Goal: Transaction & Acquisition: Subscribe to service/newsletter

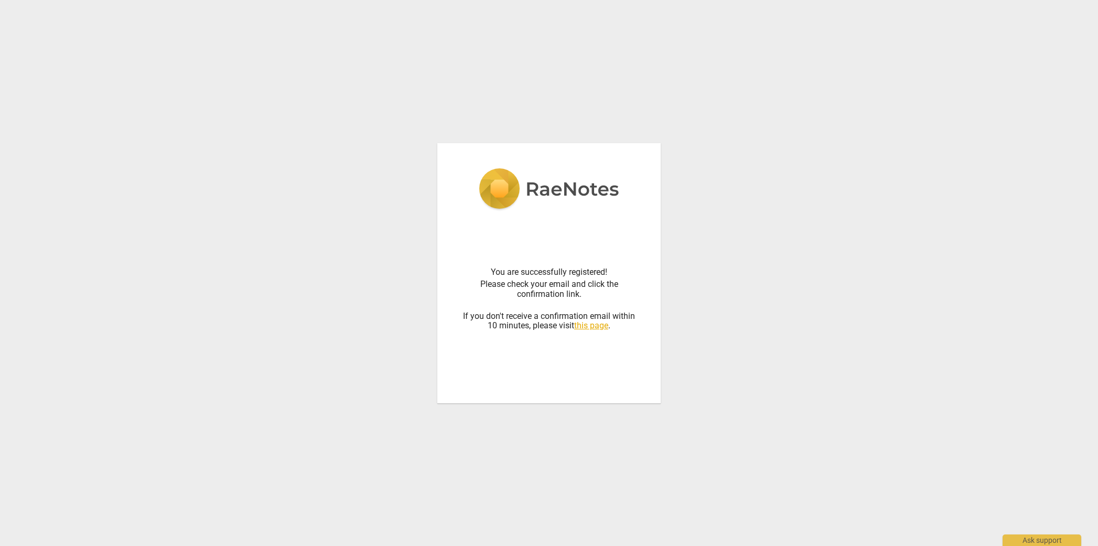
click at [243, 61] on div "You are successfully registered! Please check your email and click the confirma…" at bounding box center [549, 273] width 1098 height 546
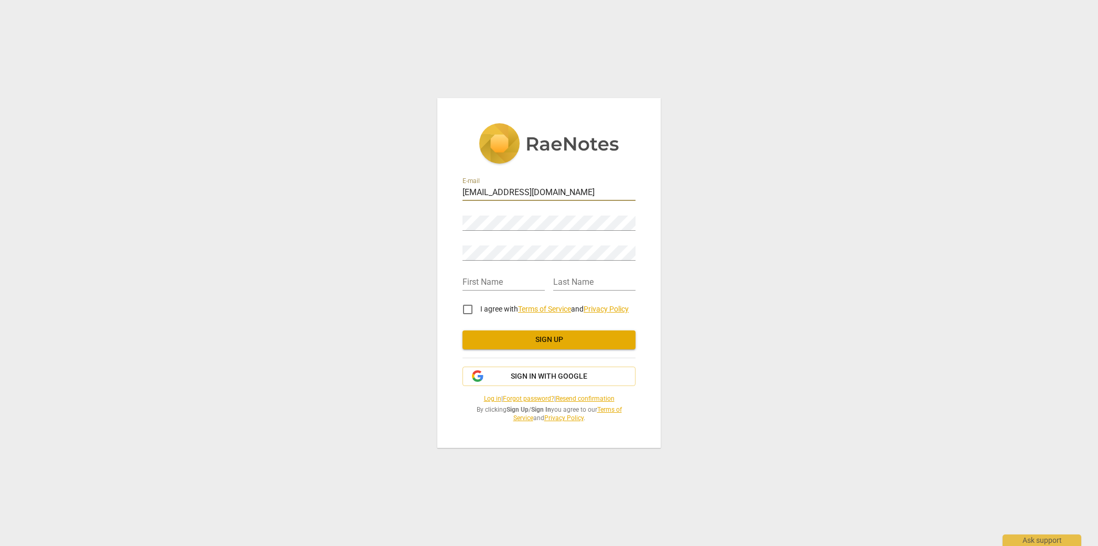
type input "[EMAIL_ADDRESS][DOMAIN_NAME]"
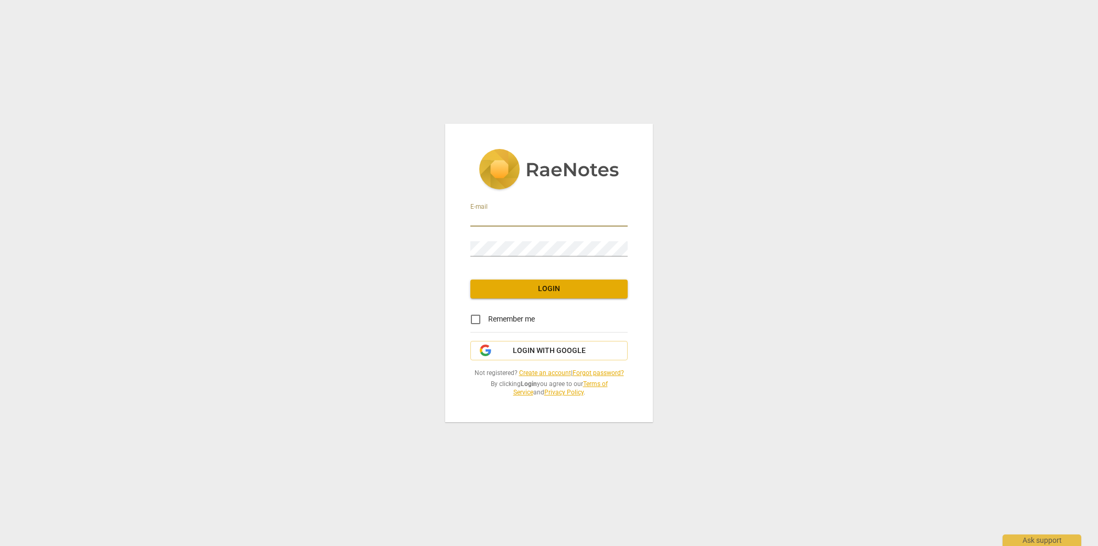
type input "[EMAIL_ADDRESS][DOMAIN_NAME]"
click at [536, 287] on span "Login" at bounding box center [549, 289] width 141 height 10
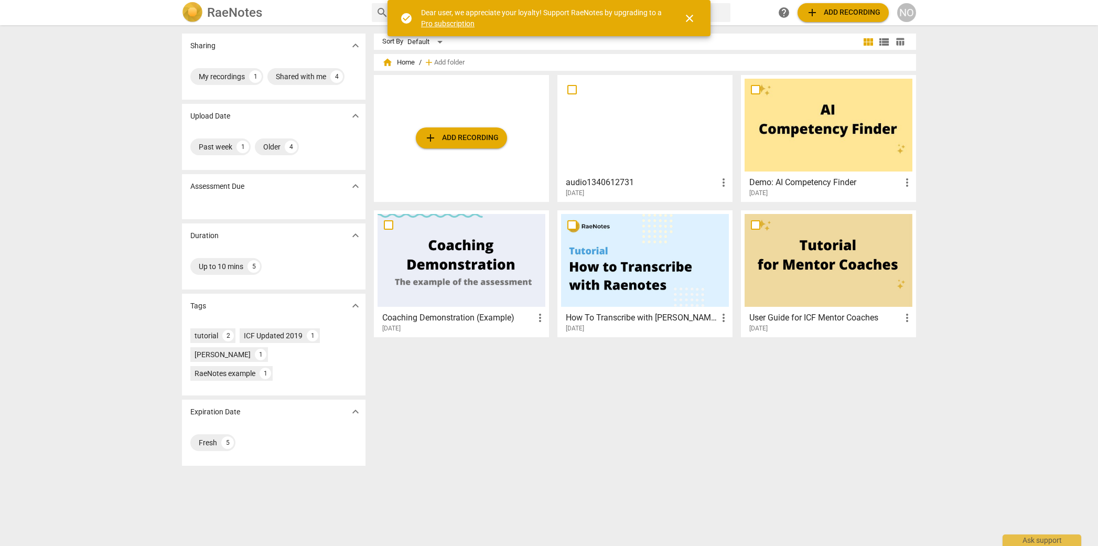
click at [445, 25] on link "Pro subscription" at bounding box center [447, 23] width 53 height 8
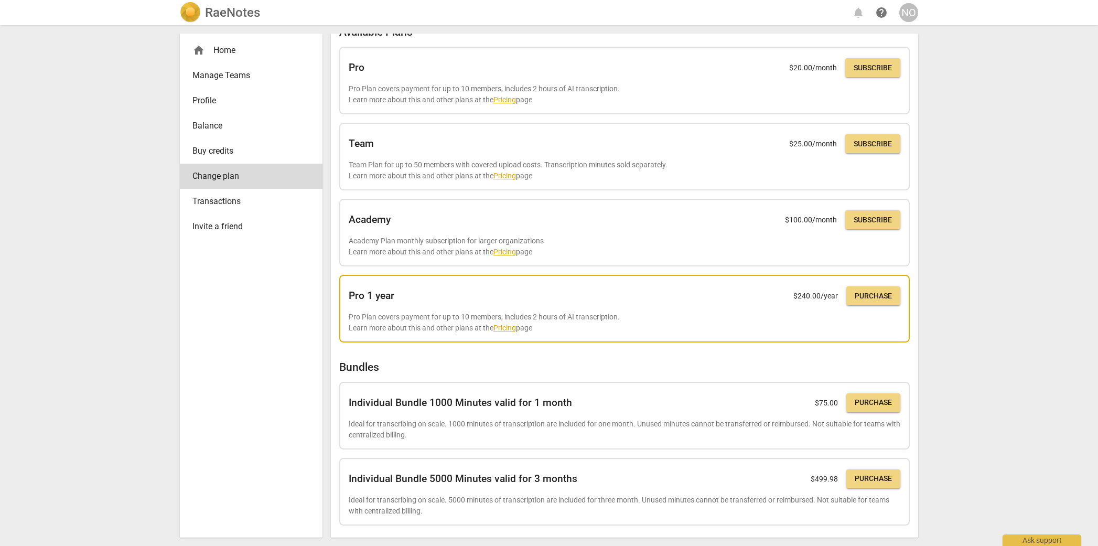
click at [509, 325] on link "Pricing" at bounding box center [504, 328] width 23 height 8
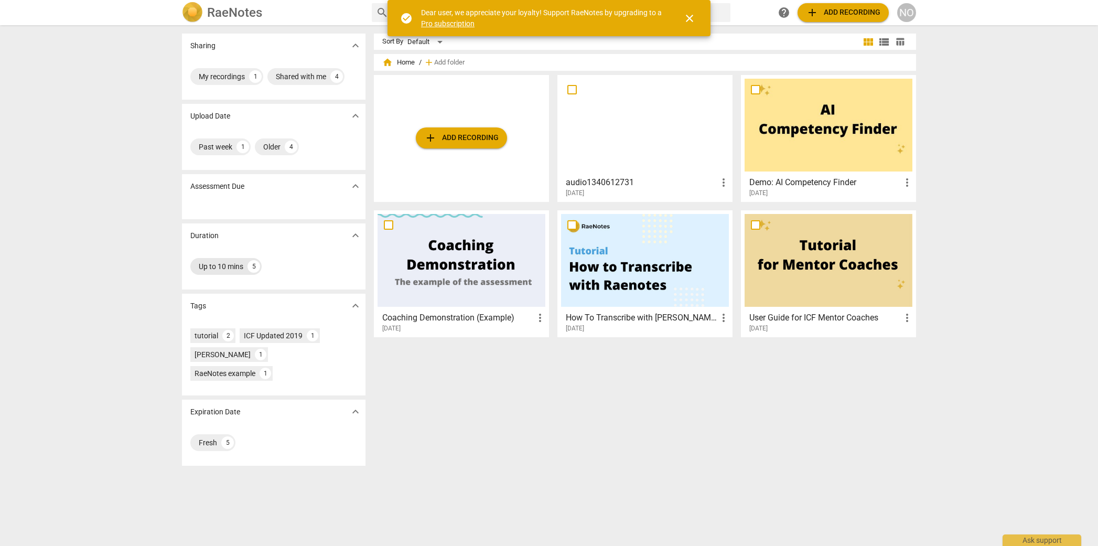
click at [224, 263] on div "Up to 10 mins" at bounding box center [221, 266] width 45 height 10
click at [256, 264] on div "5" at bounding box center [254, 266] width 13 height 13
click at [254, 265] on div "5" at bounding box center [254, 266] width 13 height 13
click at [233, 263] on div "Up to 10 mins" at bounding box center [221, 266] width 45 height 10
click at [252, 266] on div "5" at bounding box center [254, 266] width 13 height 13
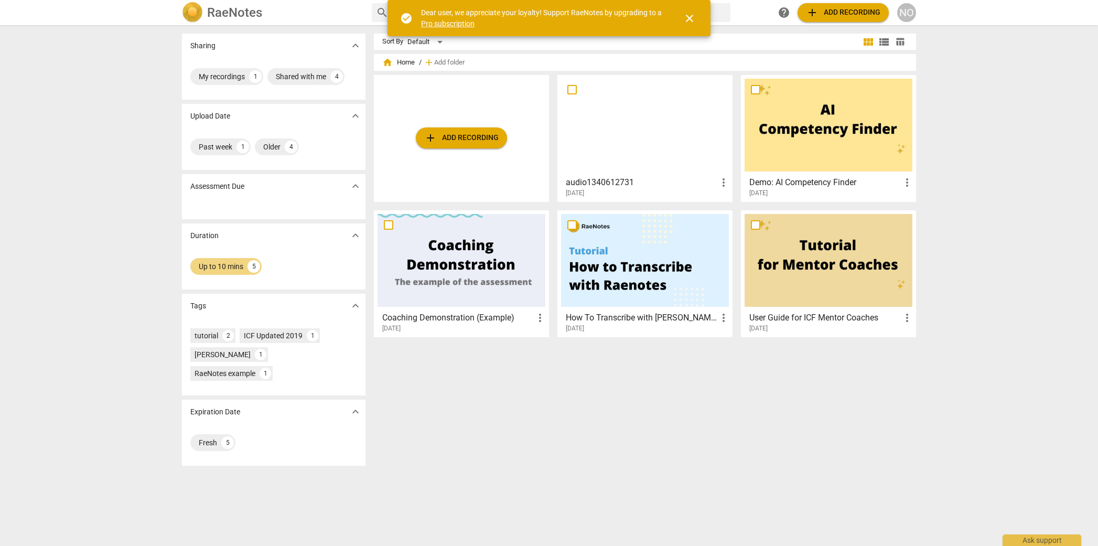
click at [350, 188] on span "expand_more" at bounding box center [355, 186] width 13 height 13
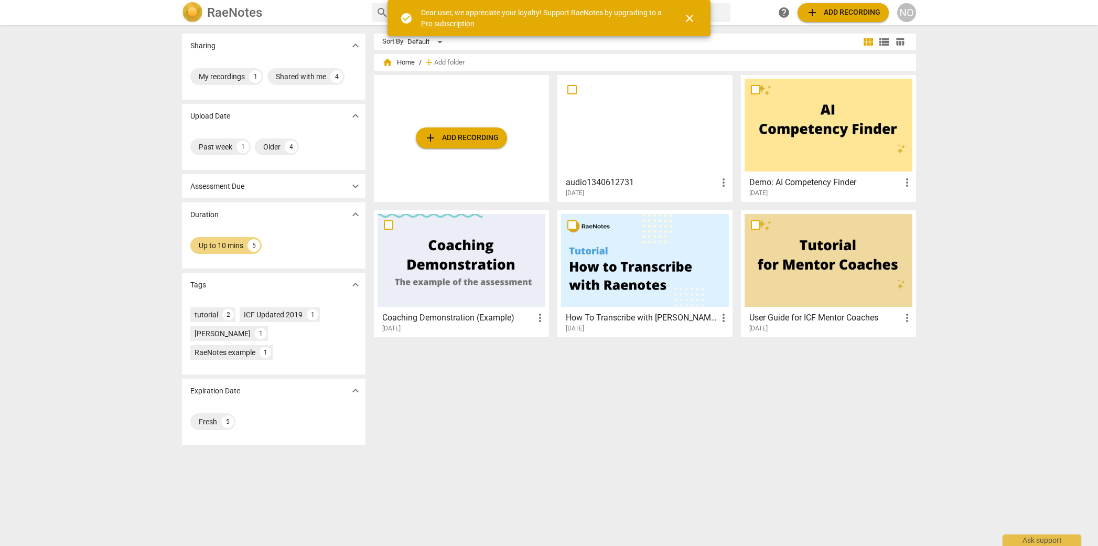
click at [350, 188] on span "expand_more" at bounding box center [355, 186] width 13 height 13
